Goal: Transaction & Acquisition: Purchase product/service

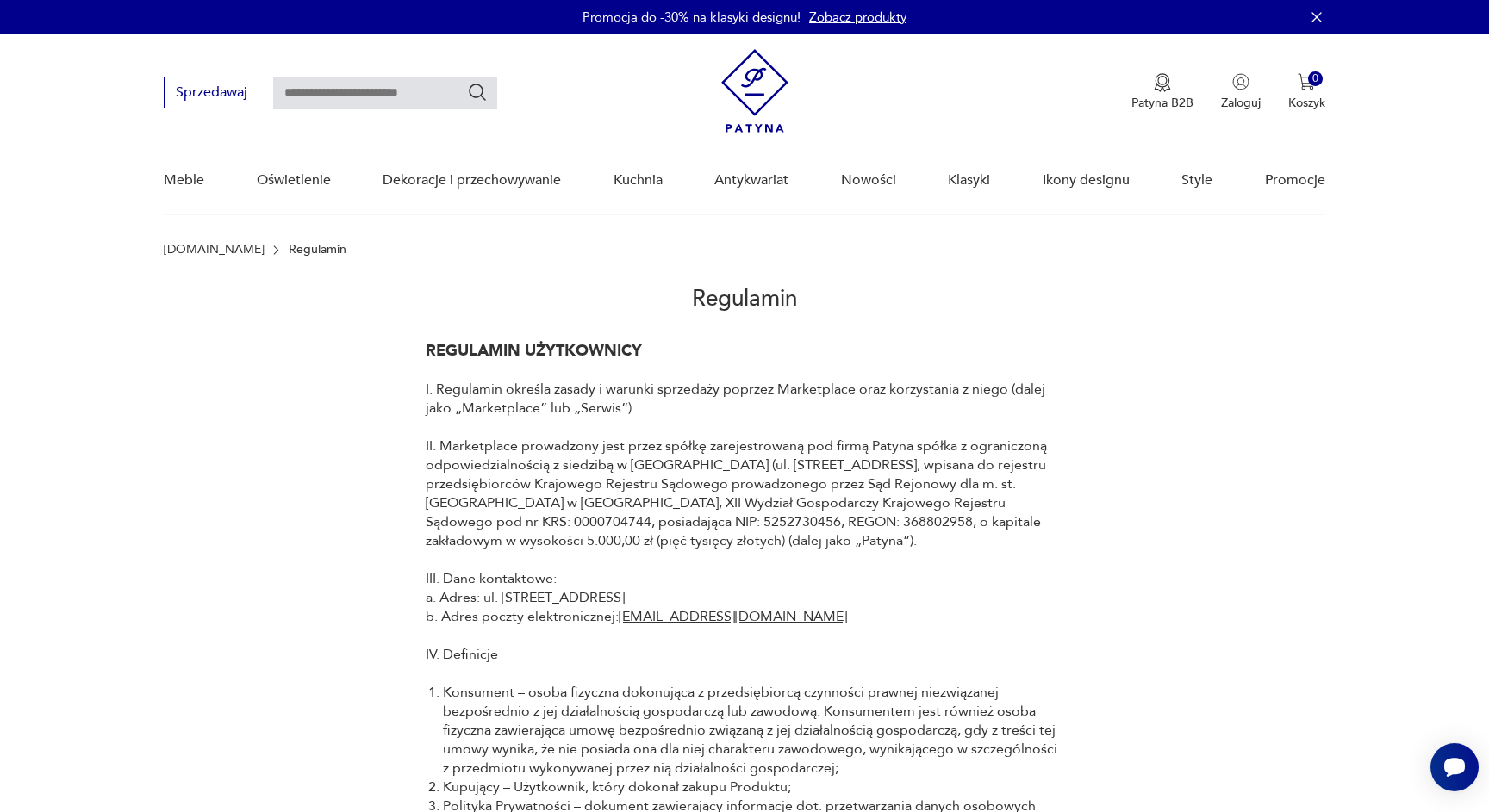
click at [852, 23] on link "Zobacz produkty" at bounding box center [858, 17] width 97 height 17
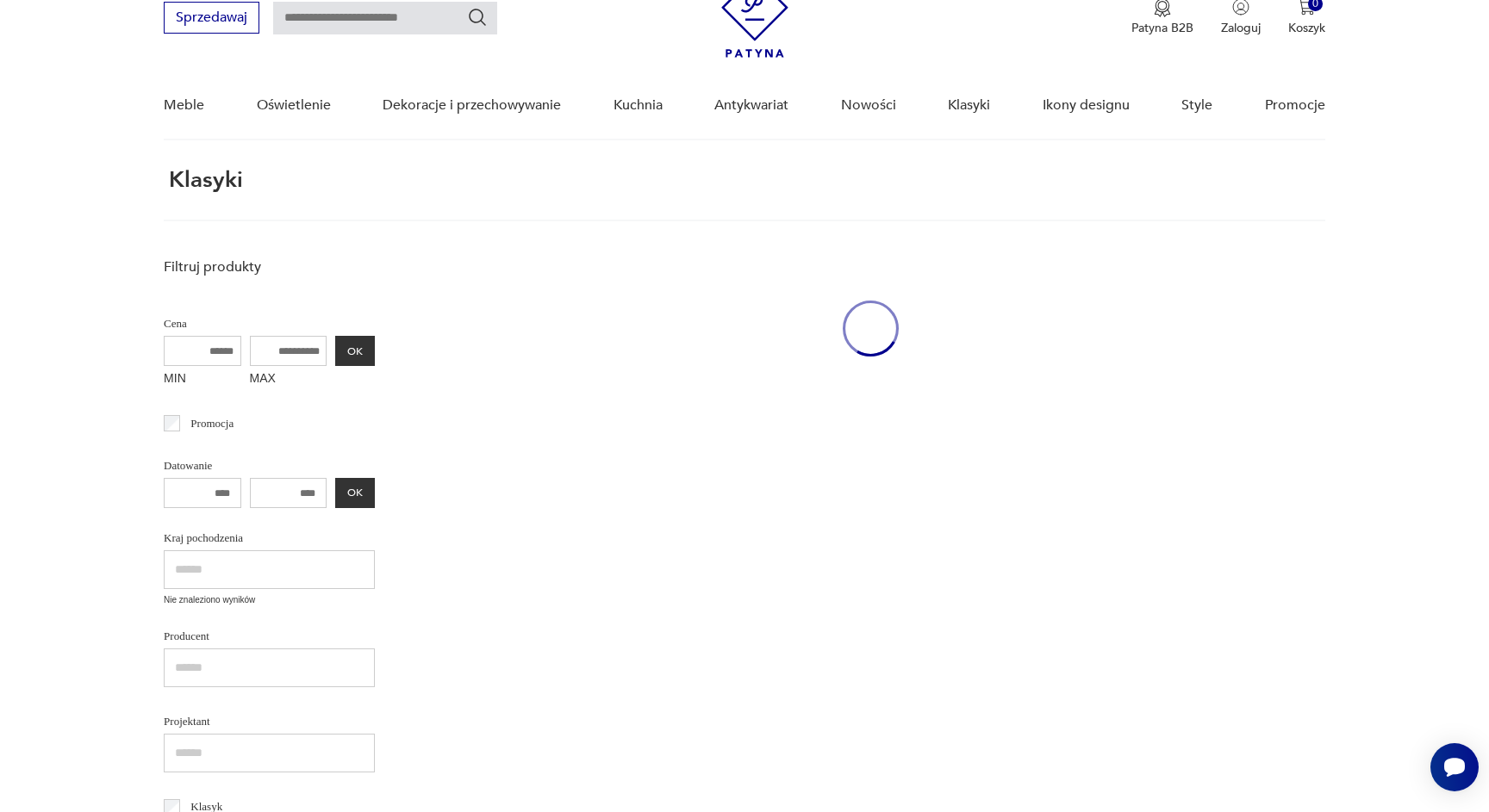
scroll to position [77, 0]
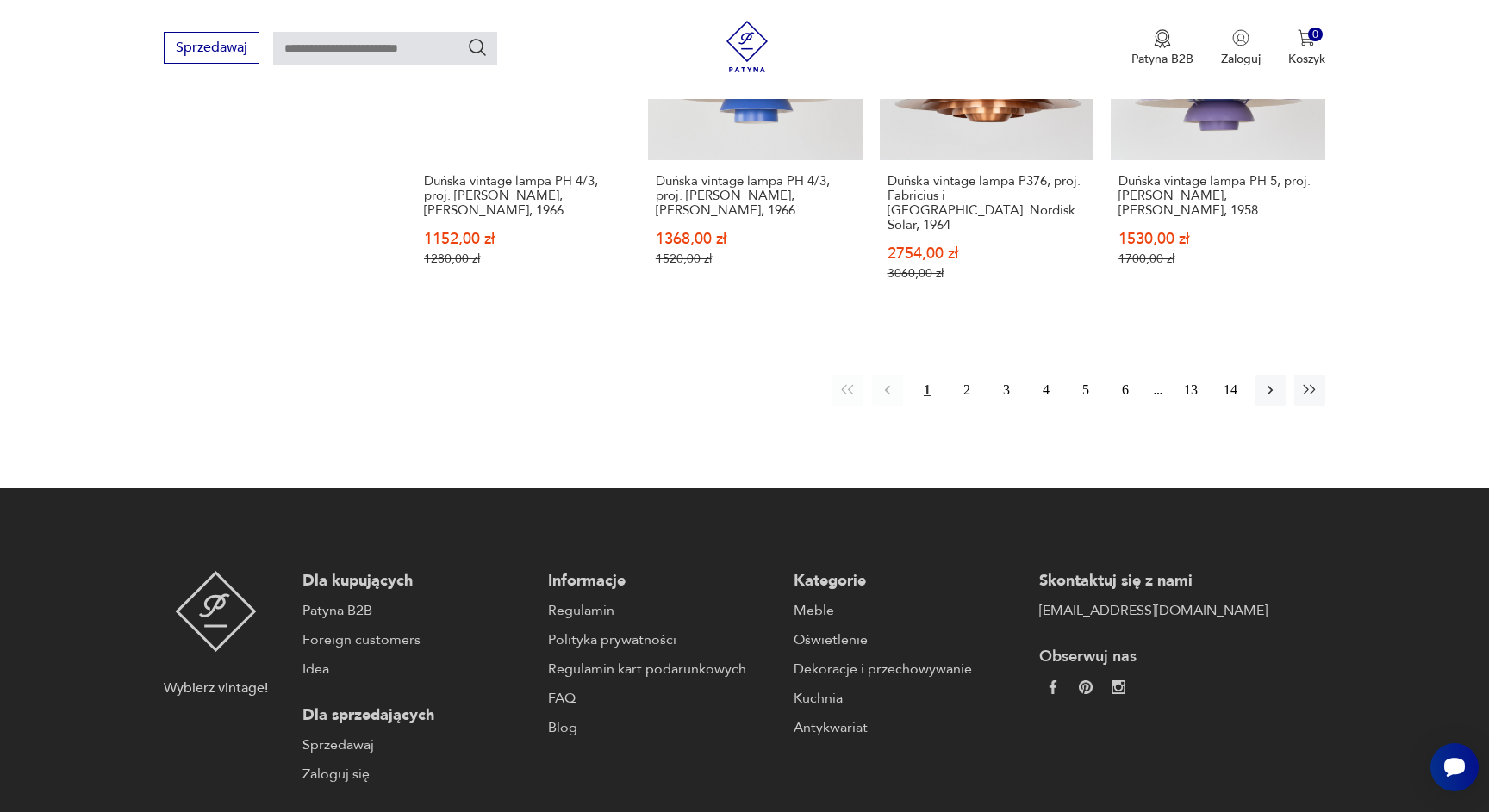
scroll to position [1605, 0]
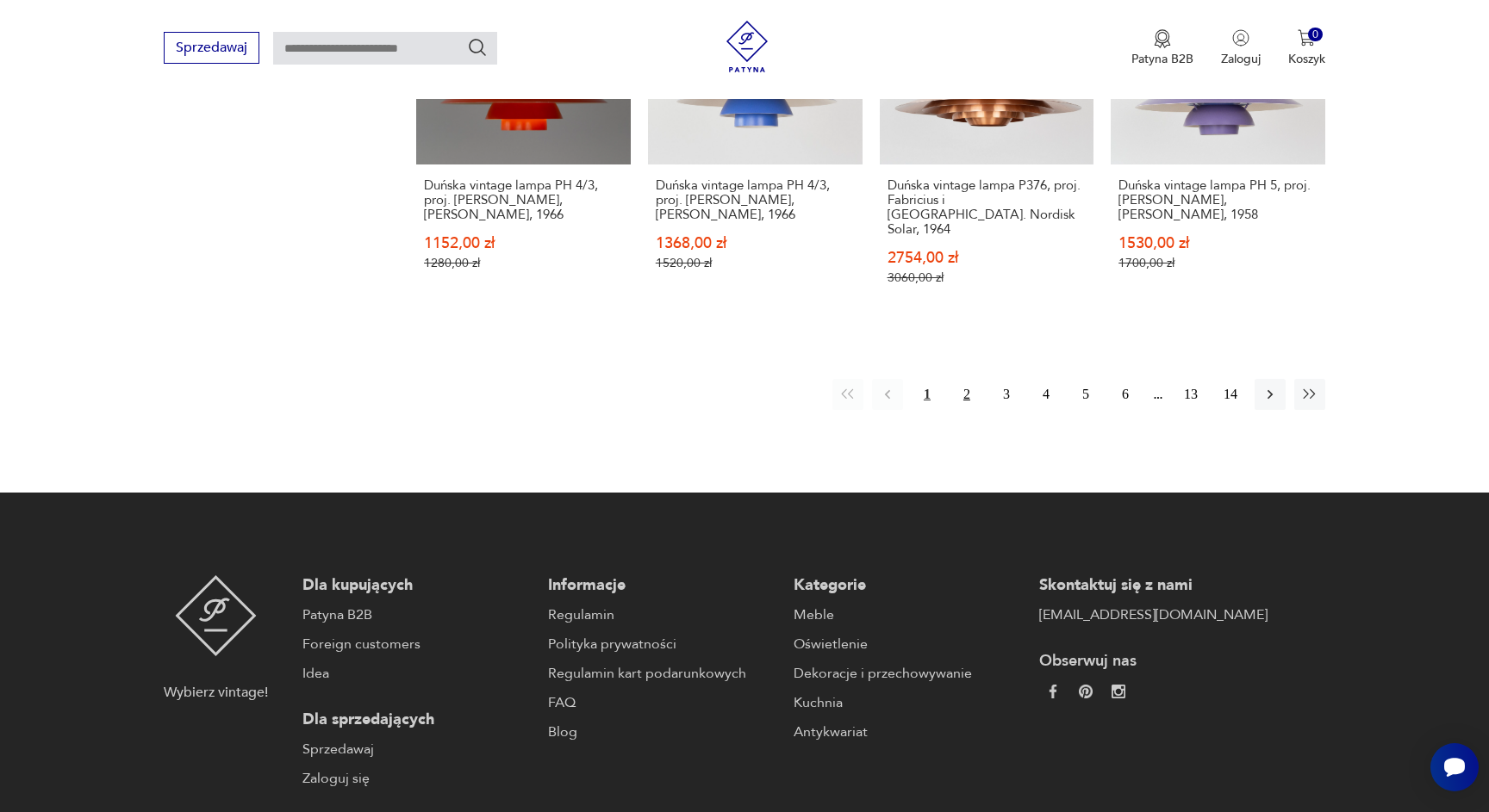
click at [970, 379] on button "2" at bounding box center [966, 394] width 31 height 31
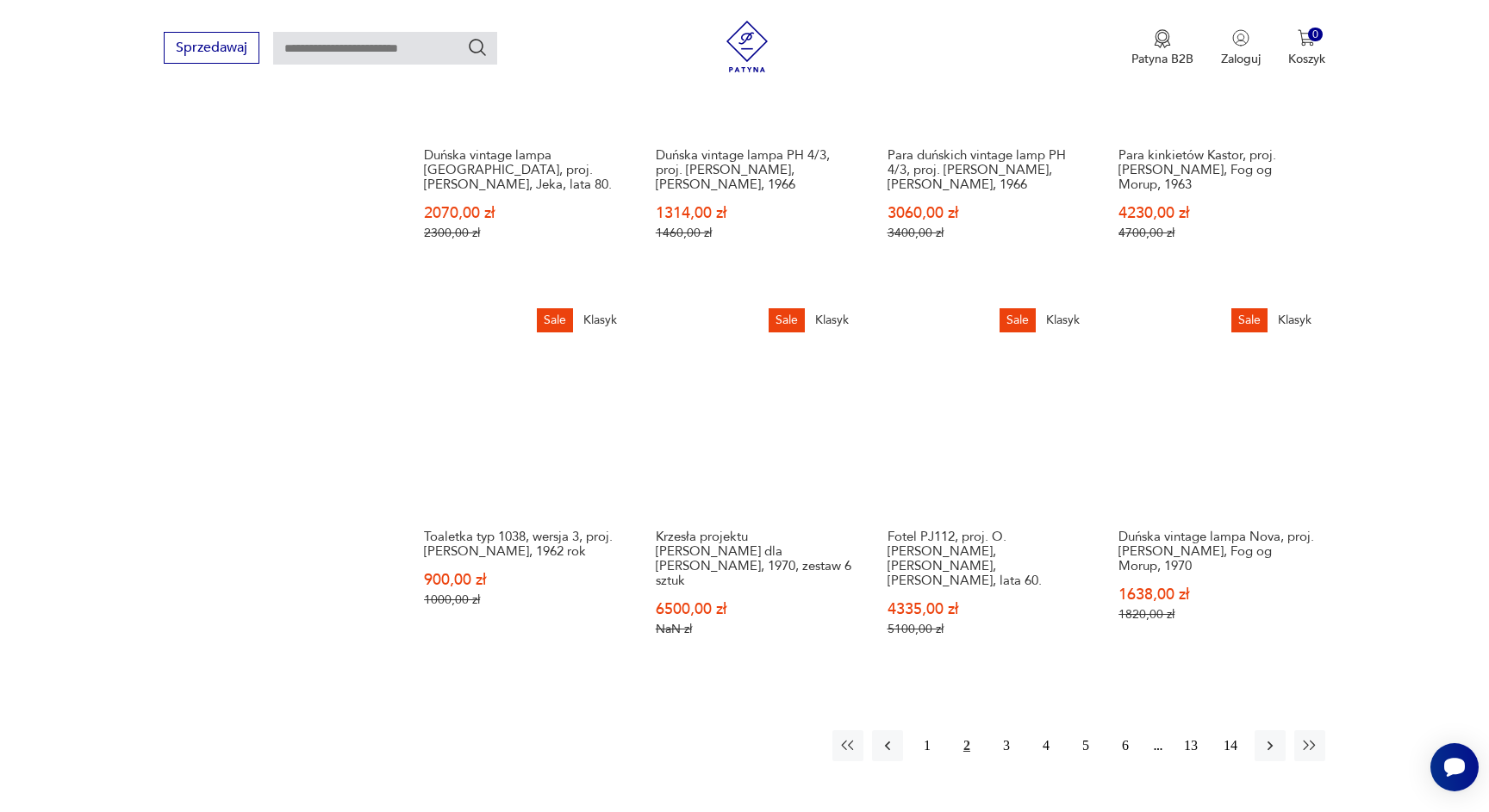
scroll to position [1254, 0]
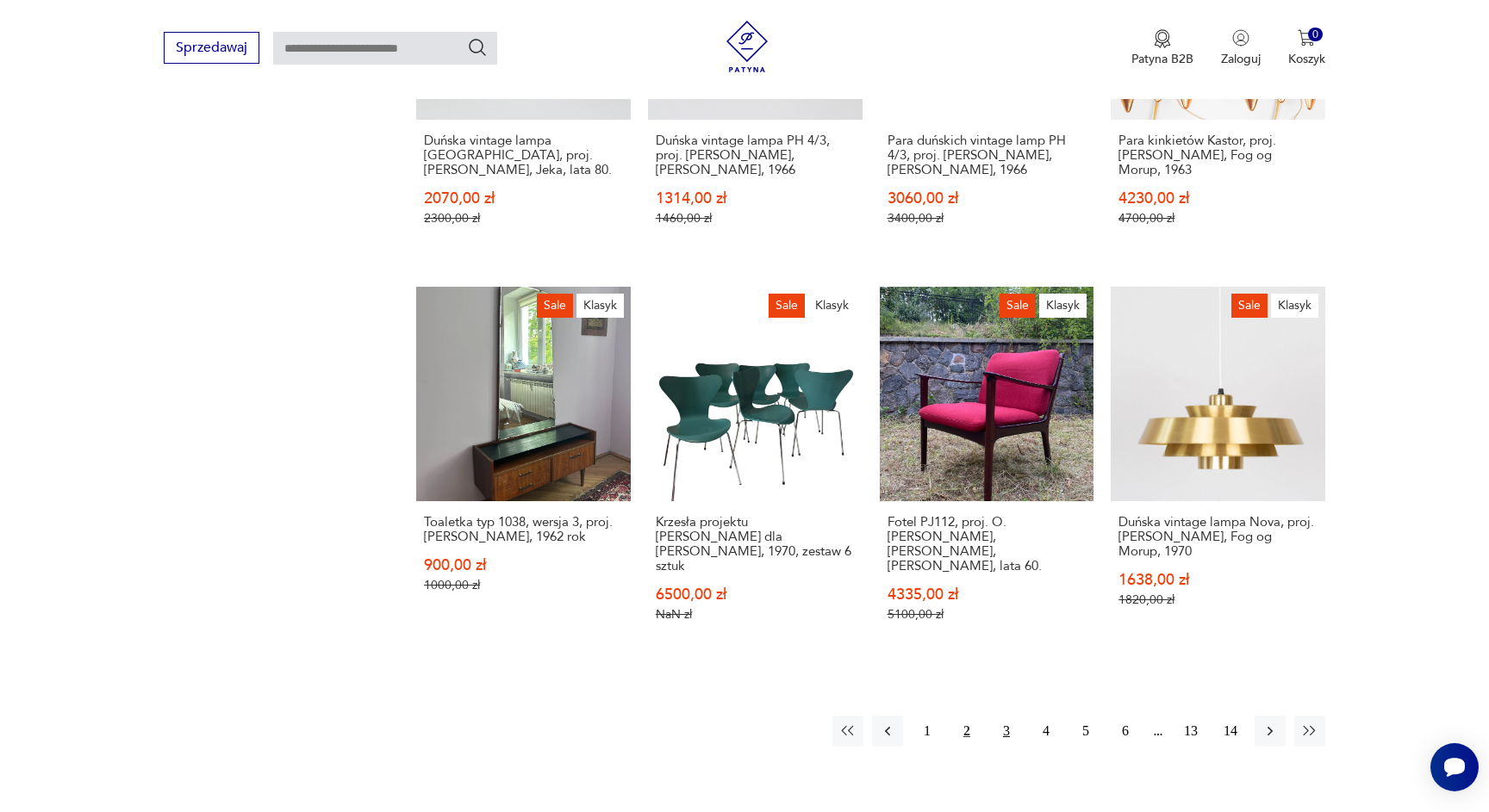
click at [1004, 716] on button "3" at bounding box center [1005, 731] width 31 height 31
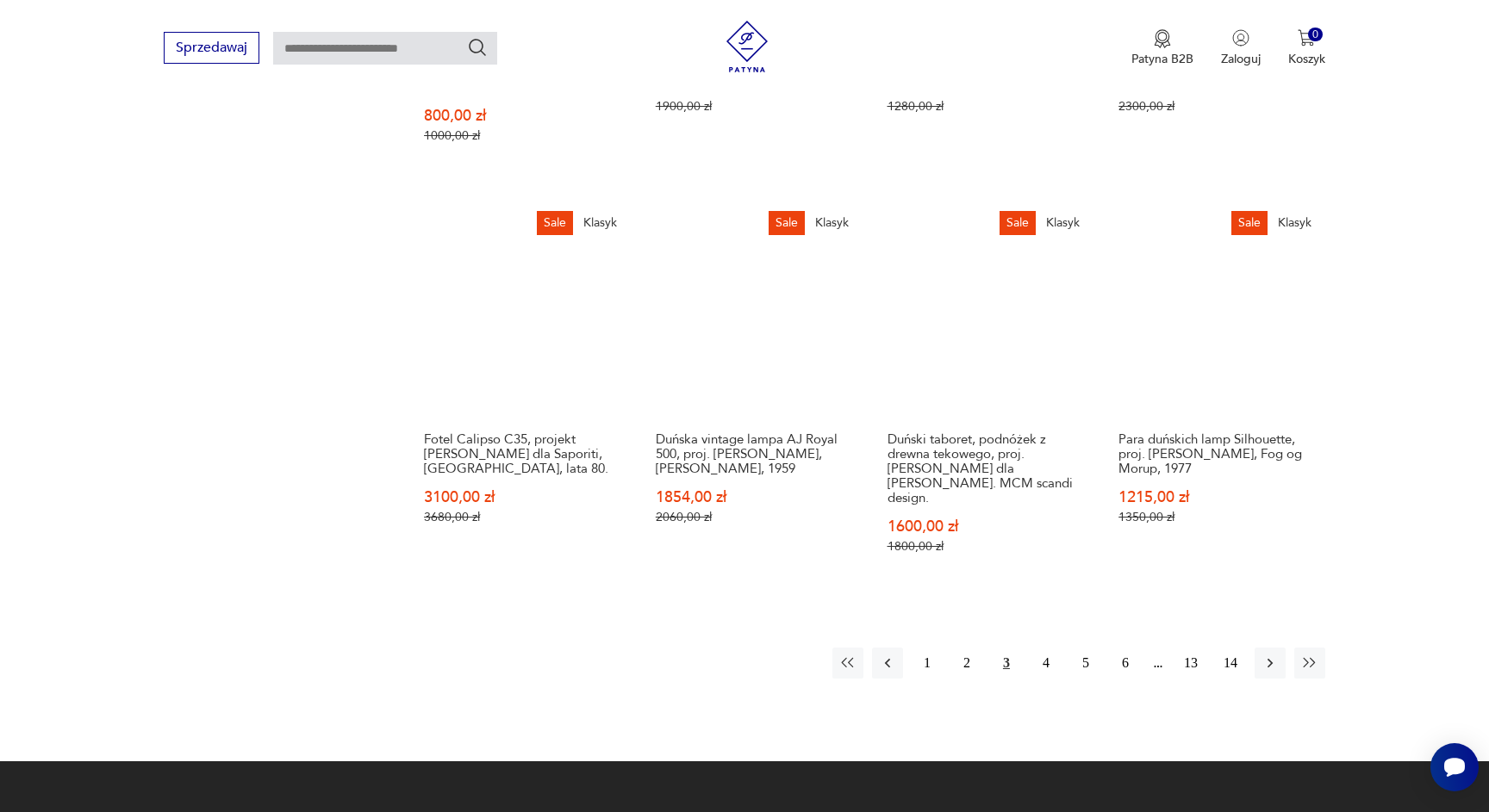
scroll to position [1355, 0]
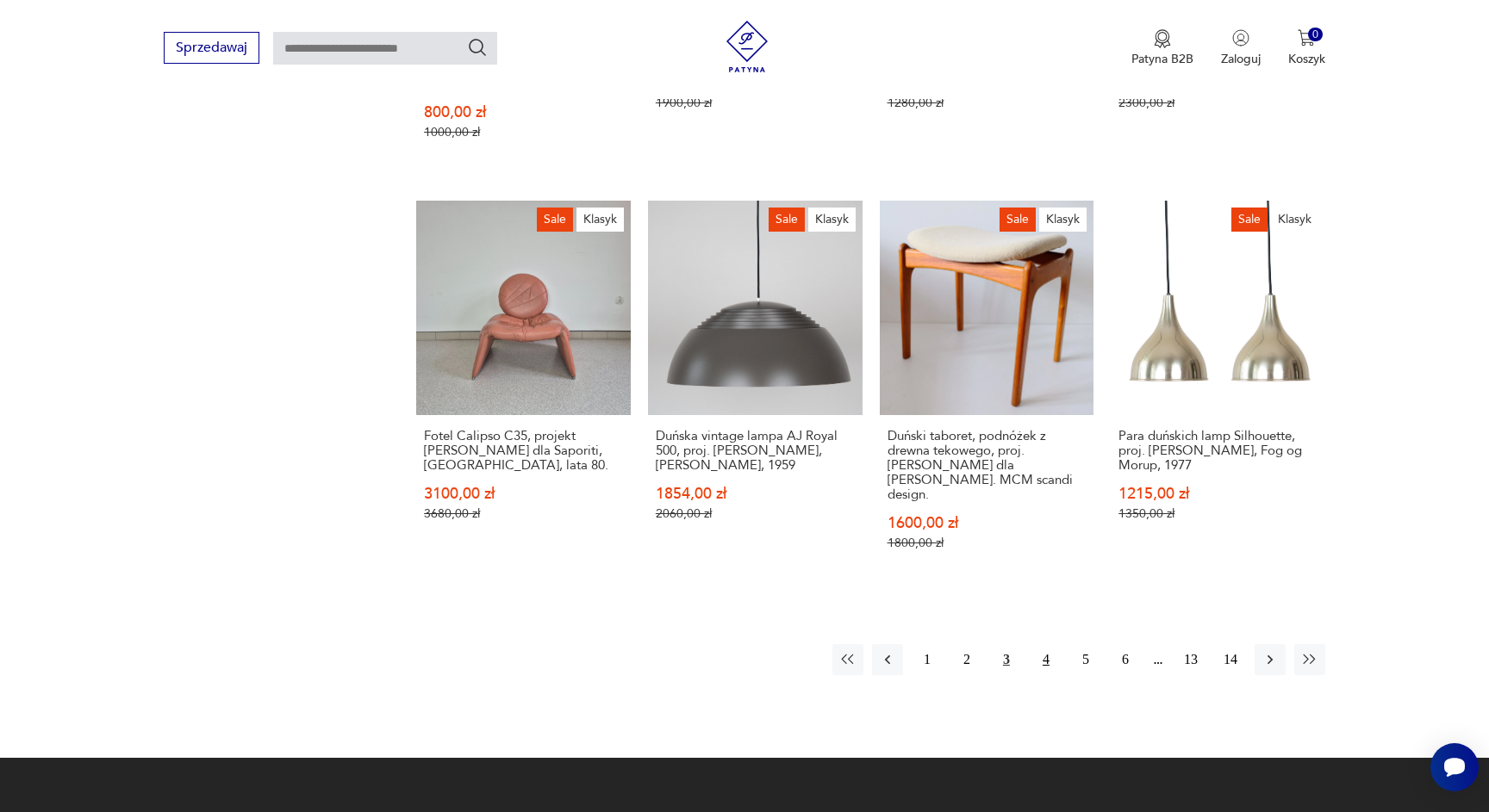
click at [1046, 644] on button "4" at bounding box center [1046, 659] width 31 height 31
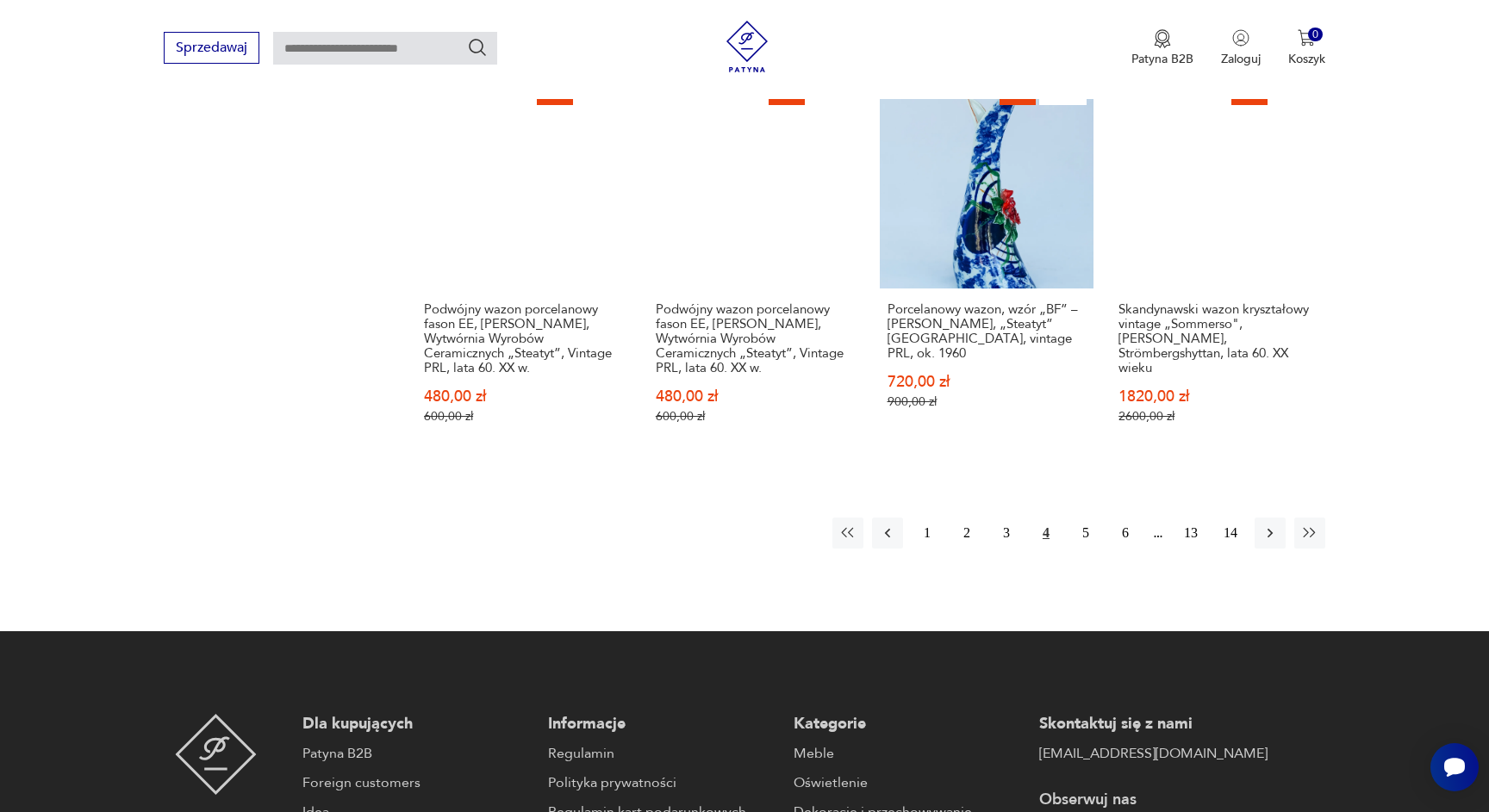
scroll to position [1495, 0]
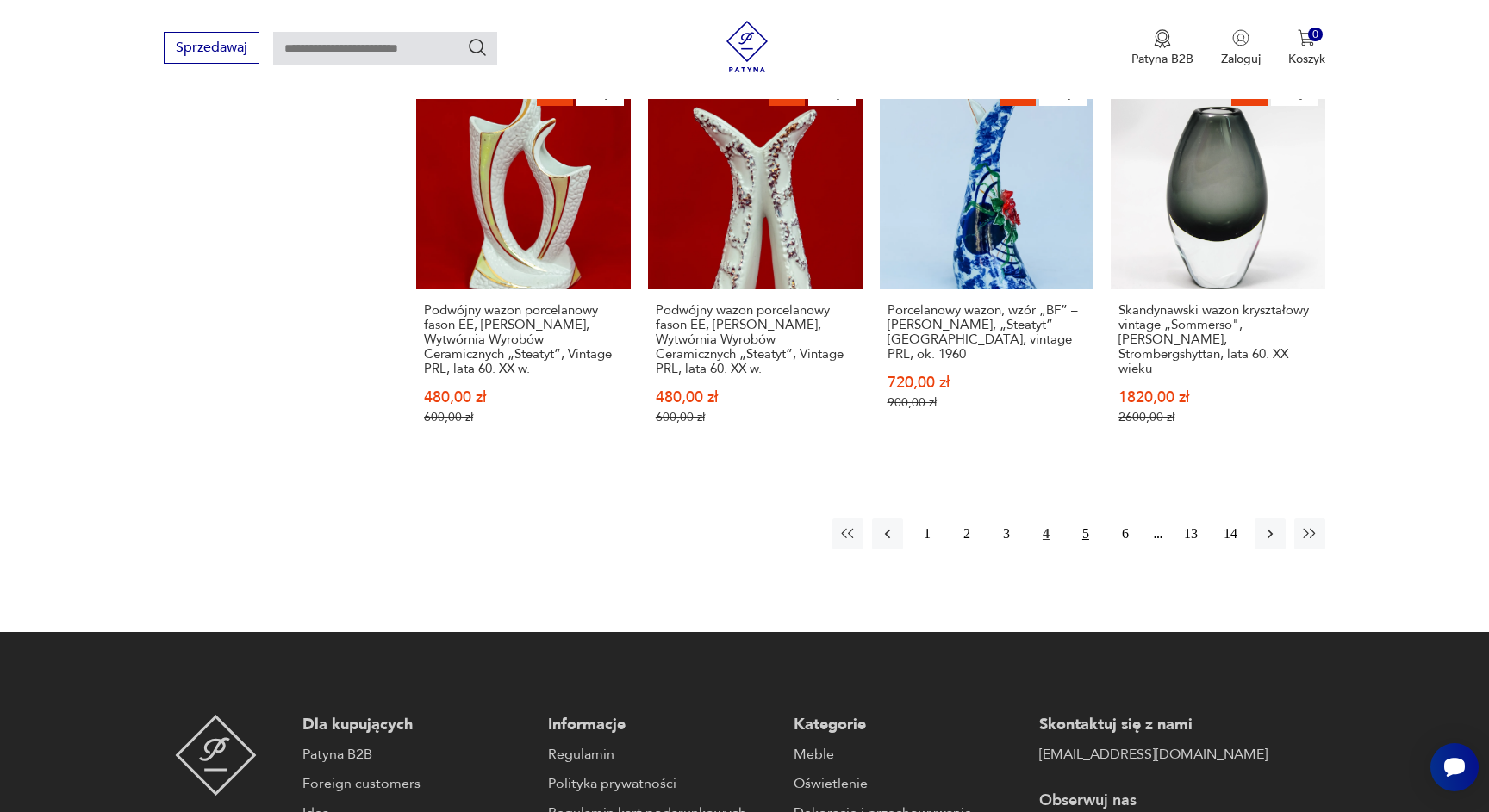
click at [1083, 518] on button "5" at bounding box center [1085, 533] width 31 height 31
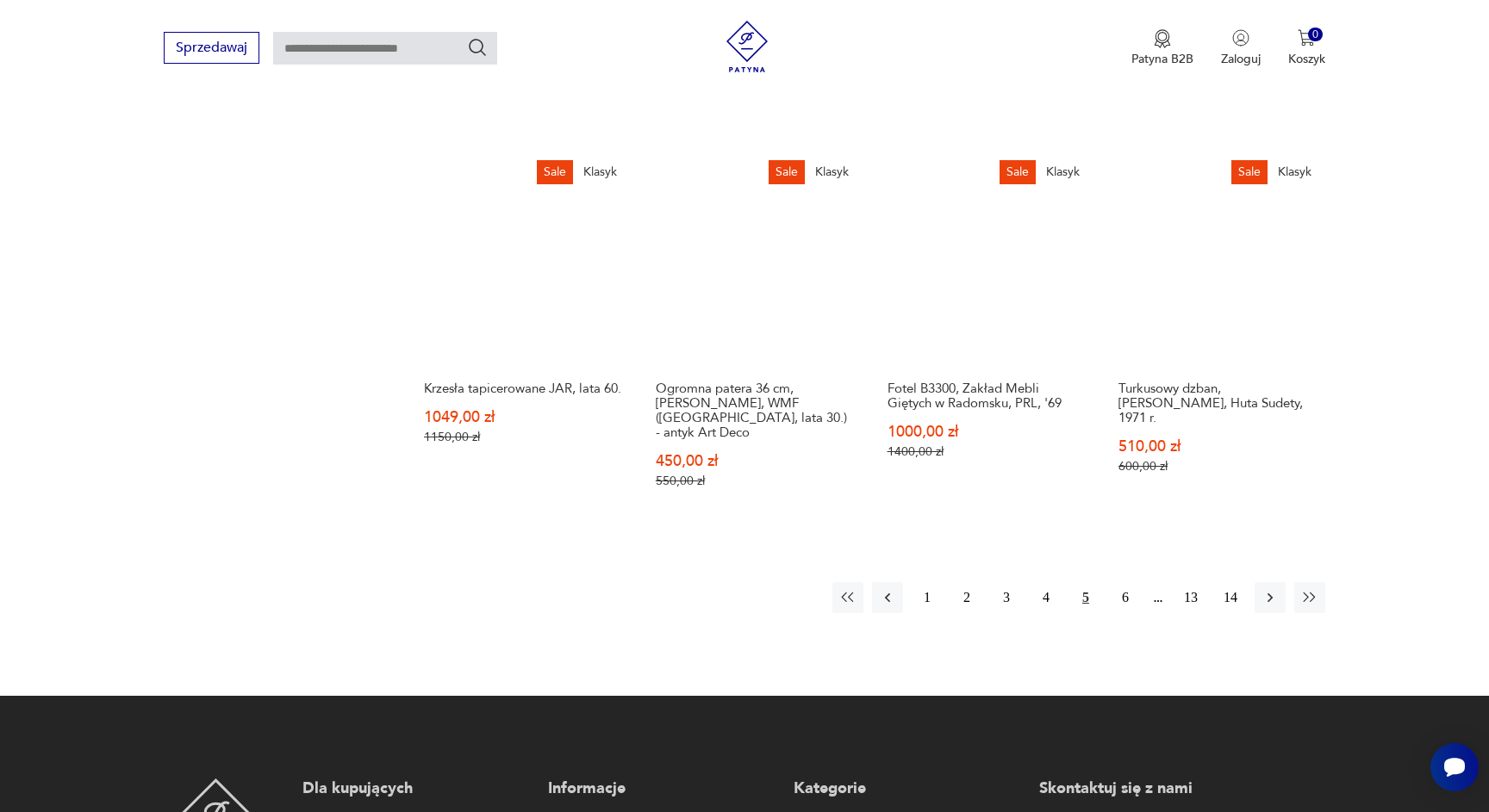
scroll to position [1477, 0]
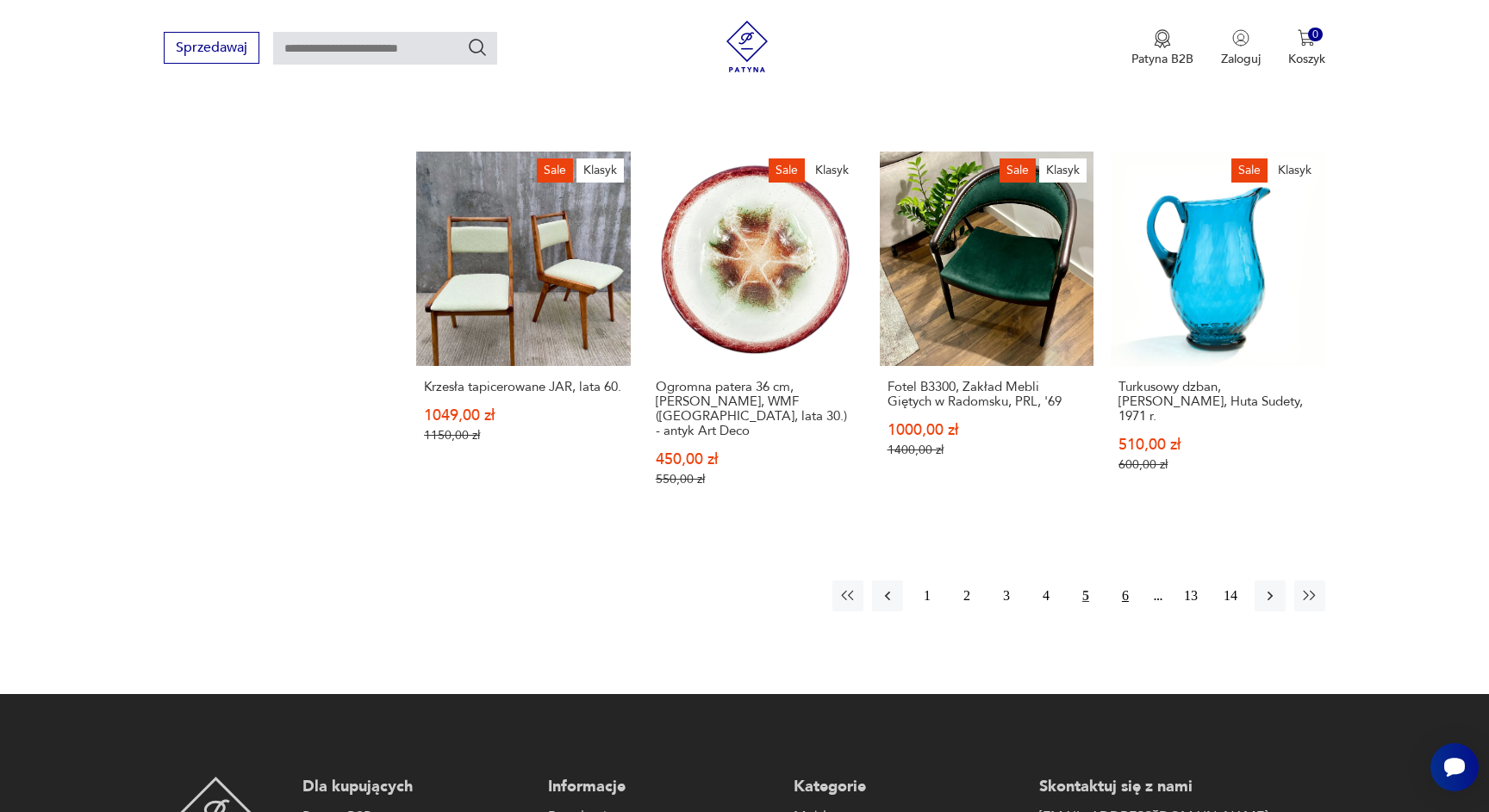
click at [1122, 581] on button "6" at bounding box center [1125, 595] width 31 height 31
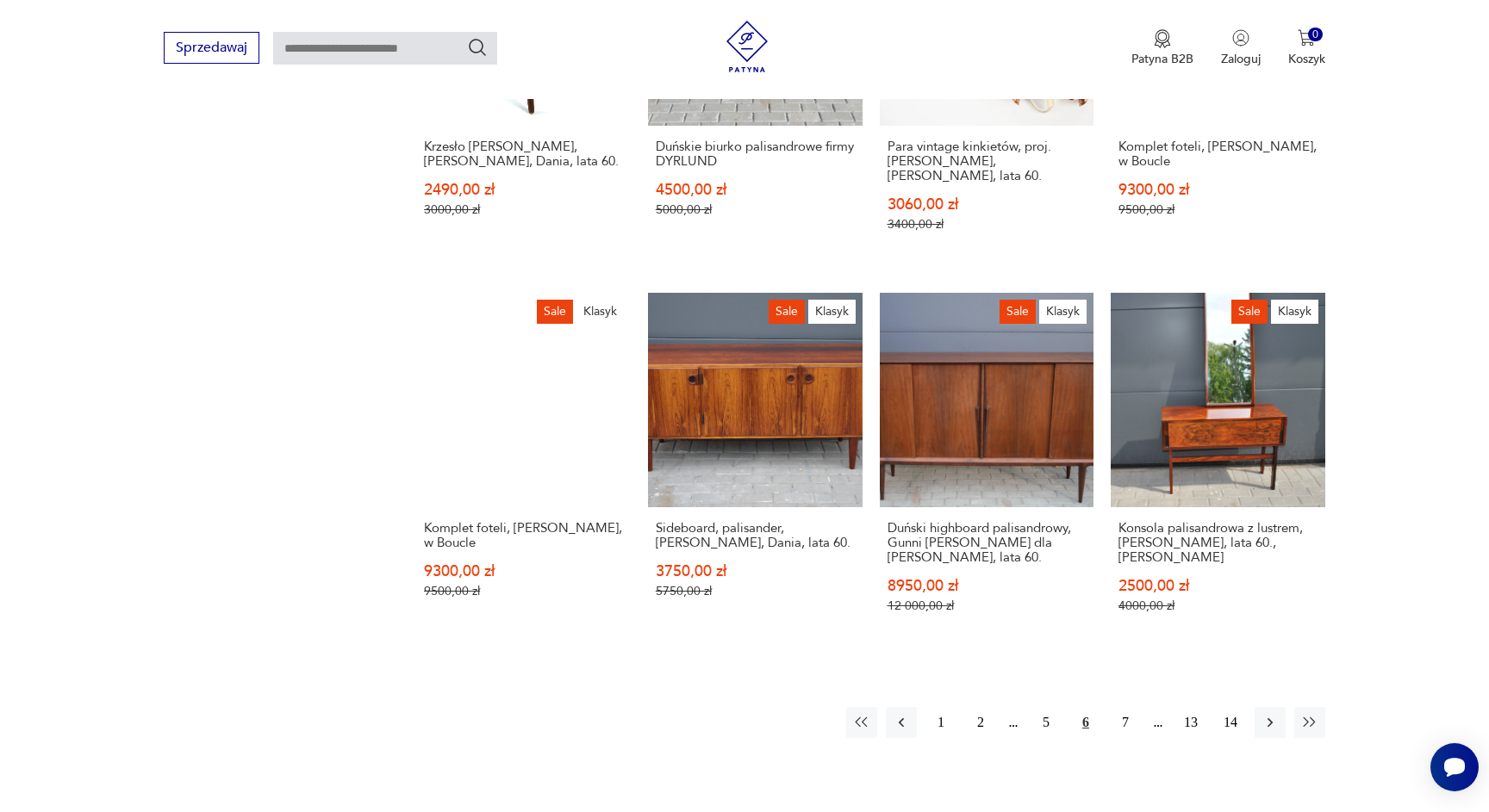
scroll to position [1258, 0]
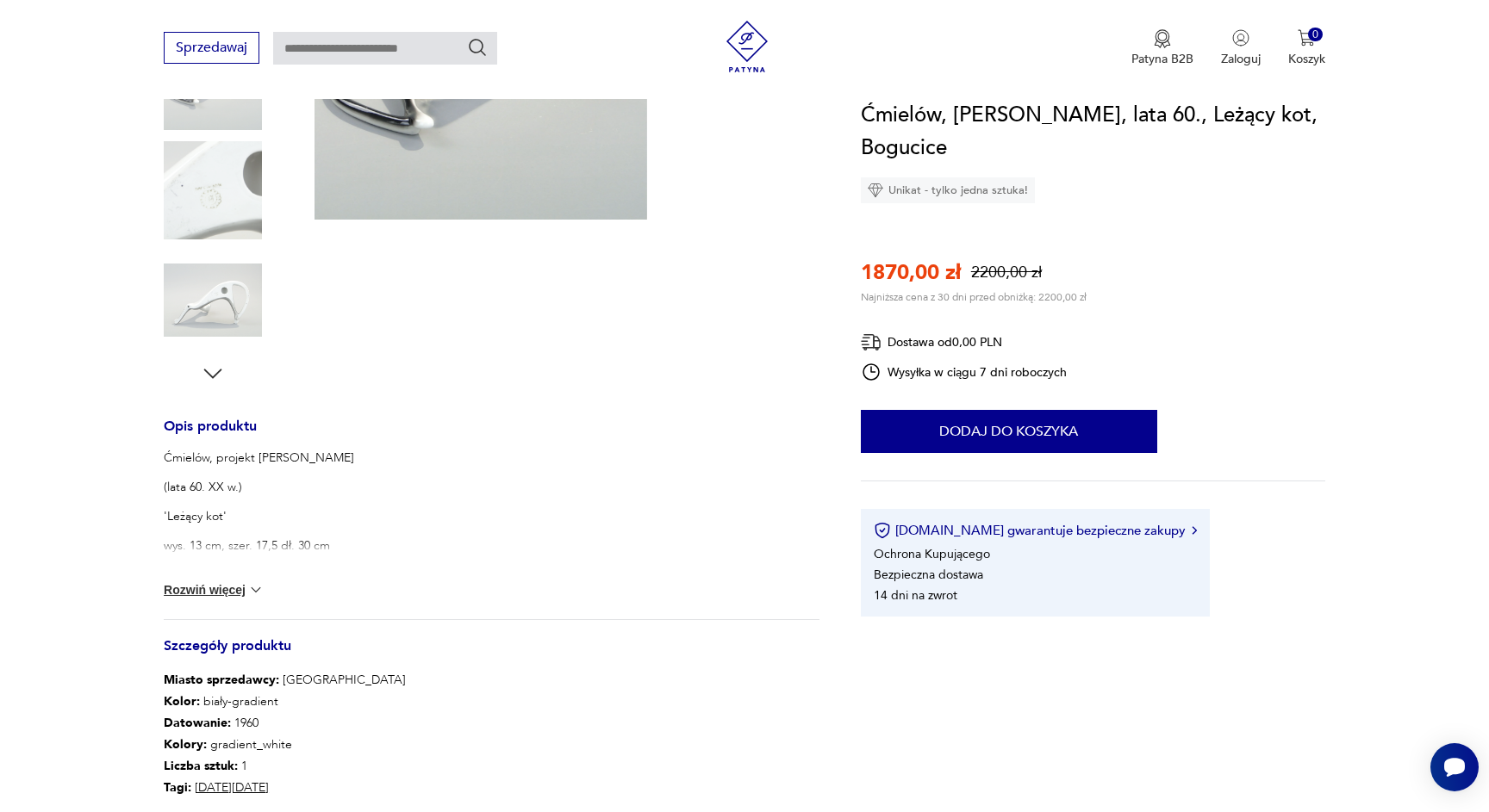
scroll to position [411, 0]
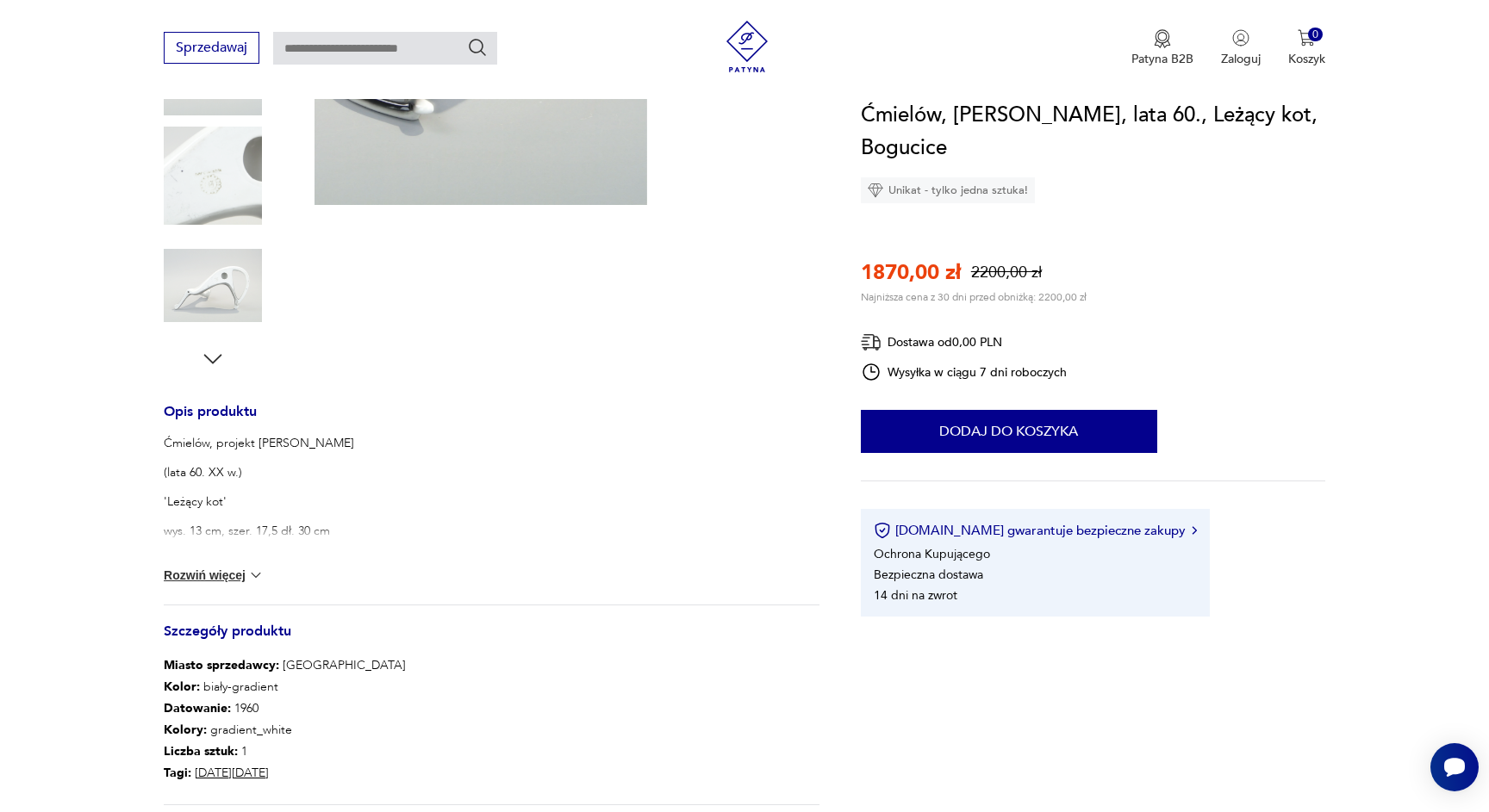
click at [207, 577] on button "Rozwiń więcej" at bounding box center [213, 575] width 100 height 17
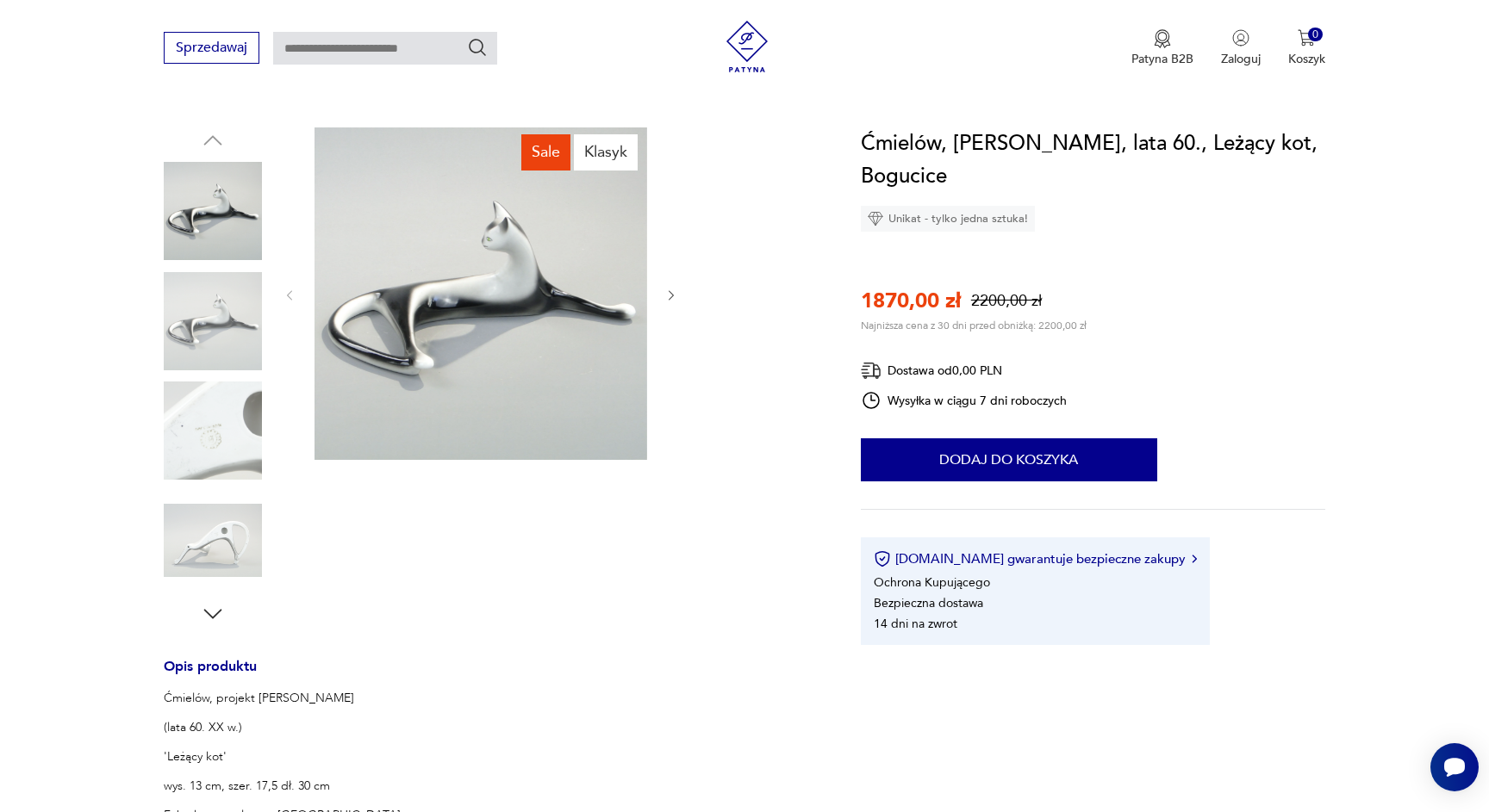
scroll to position [104, 0]
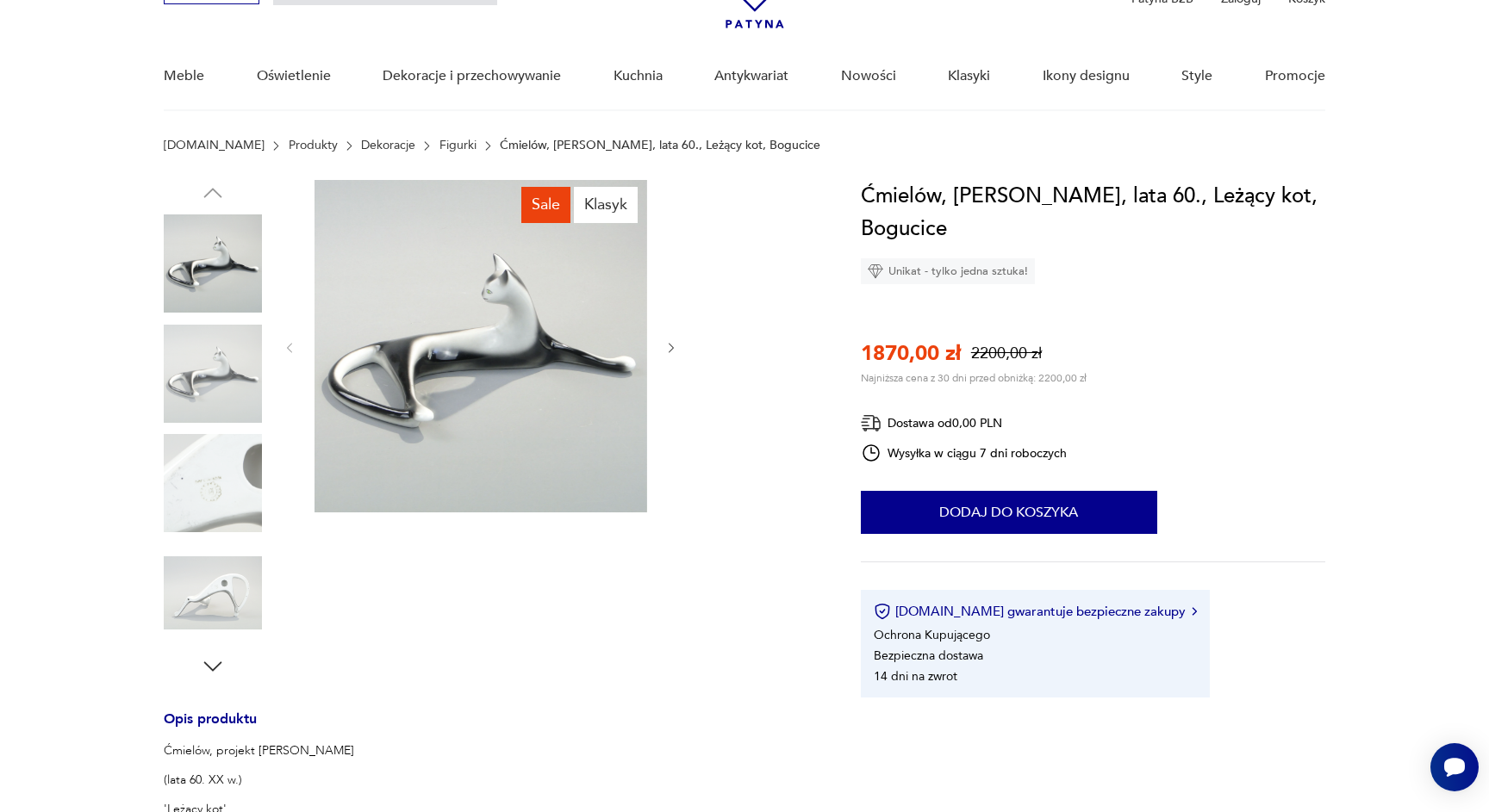
click at [222, 592] on img at bounding box center [212, 592] width 98 height 98
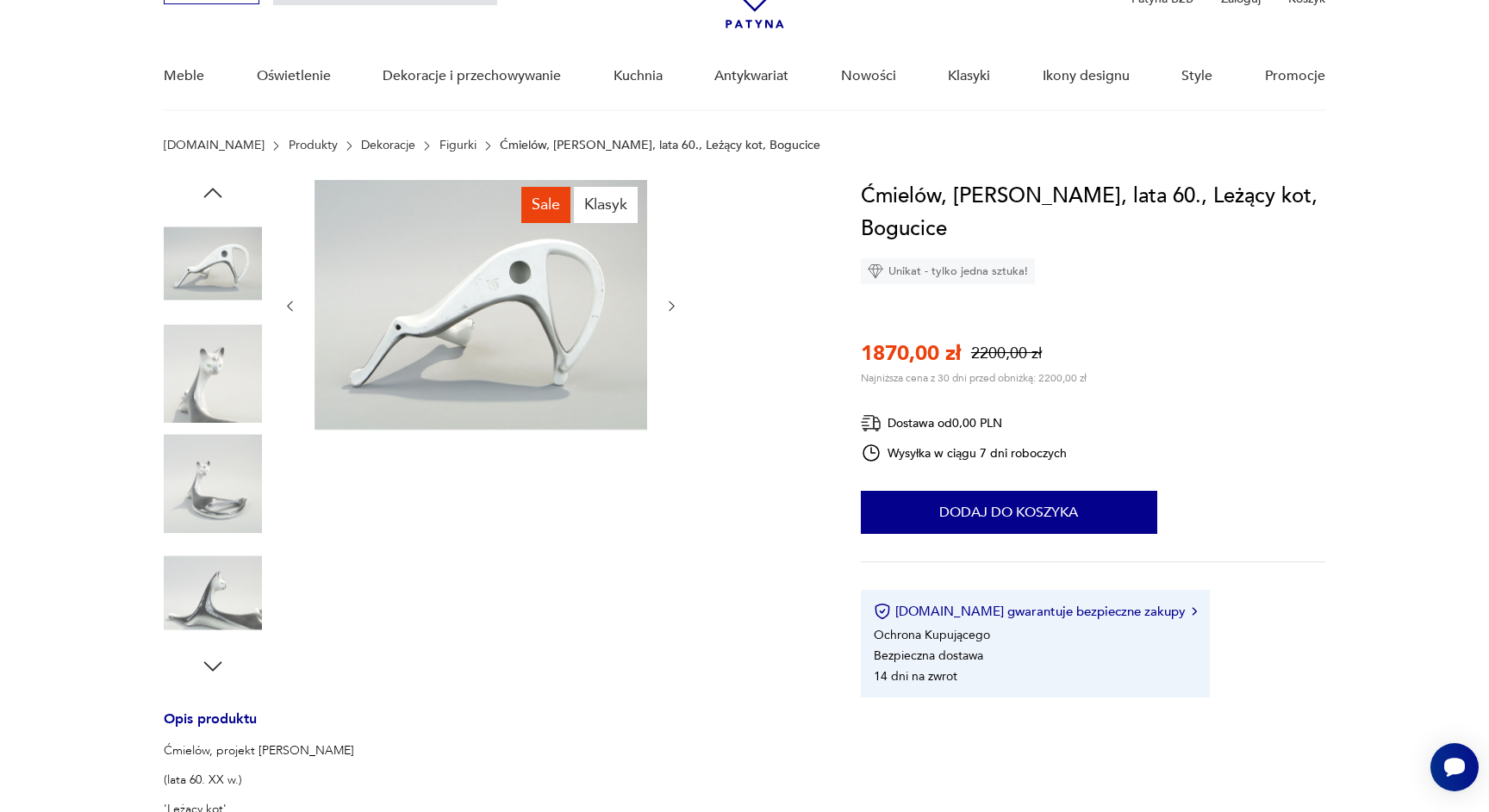
click at [218, 496] on img at bounding box center [212, 483] width 98 height 98
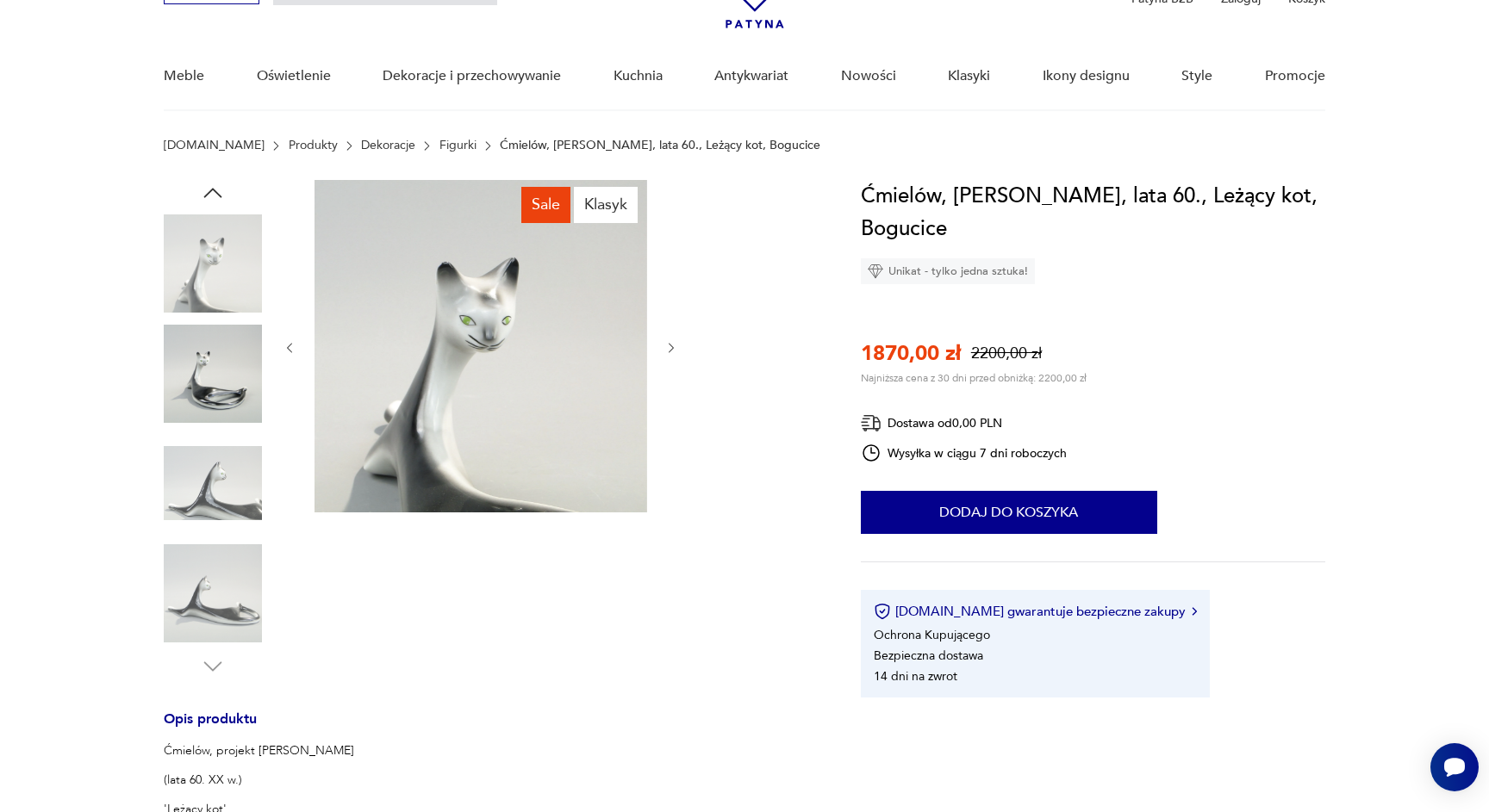
click at [211, 345] on img at bounding box center [212, 373] width 98 height 98
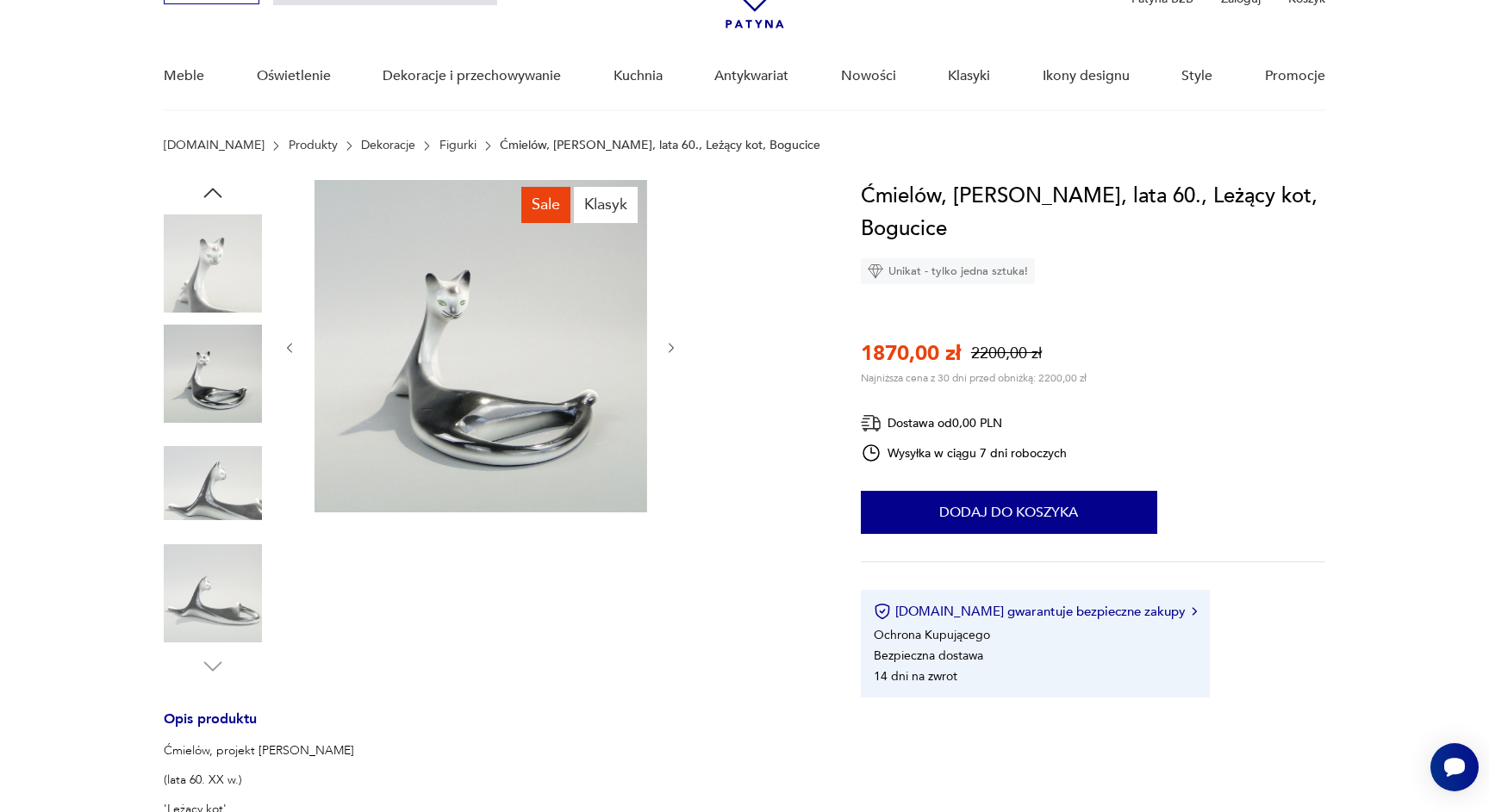
click at [214, 283] on img at bounding box center [212, 263] width 98 height 98
